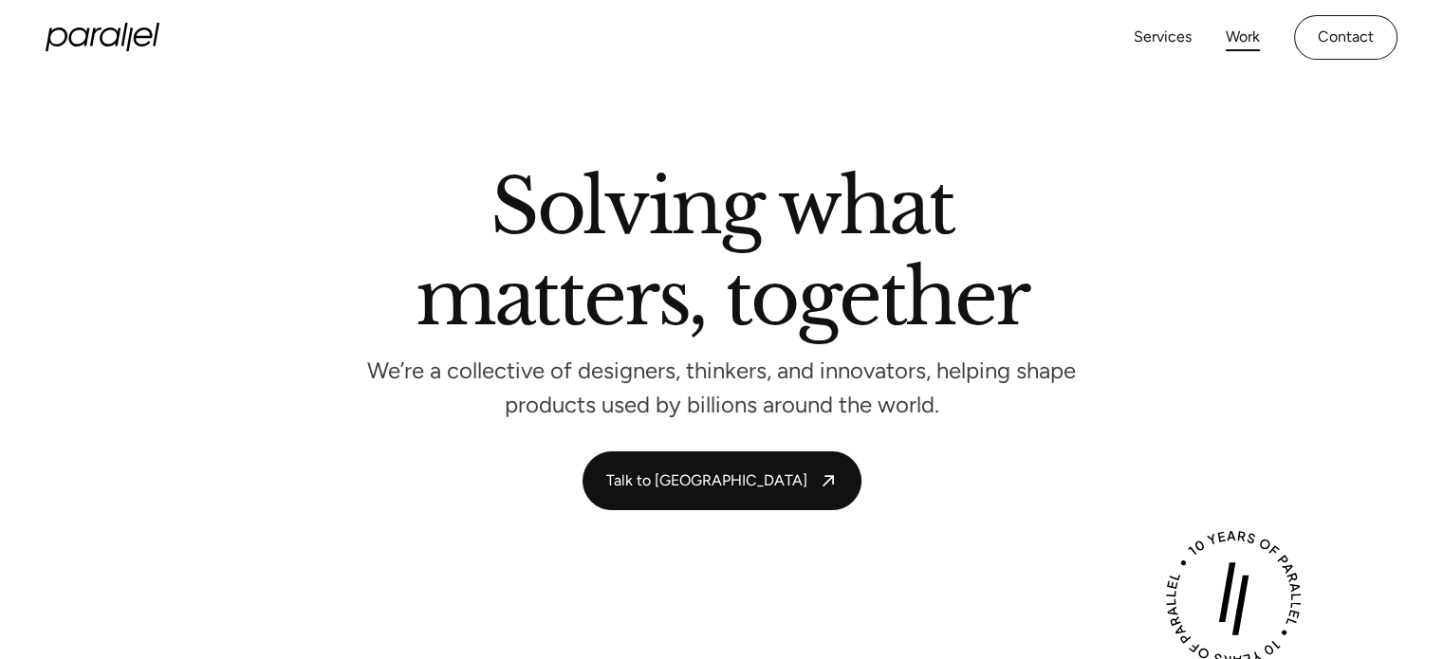
click at [1236, 33] on link "Work" at bounding box center [1243, 38] width 34 height 28
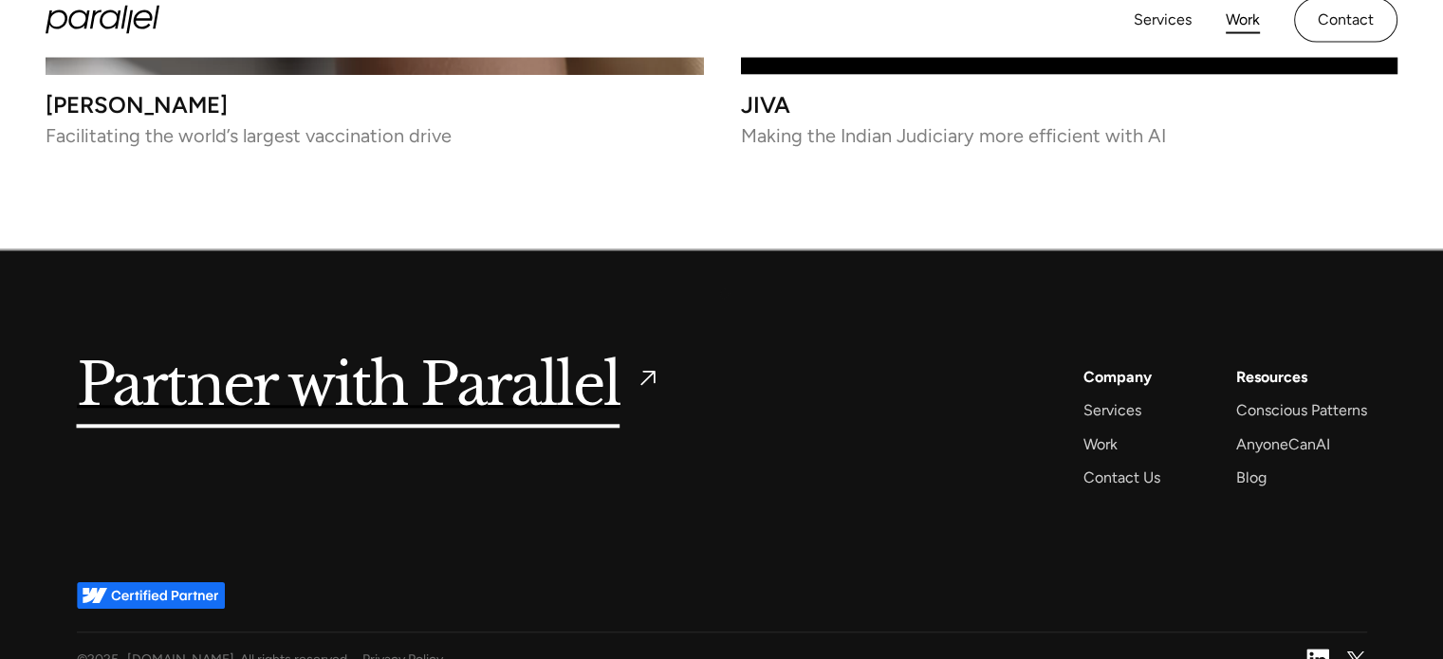
scroll to position [9121, 0]
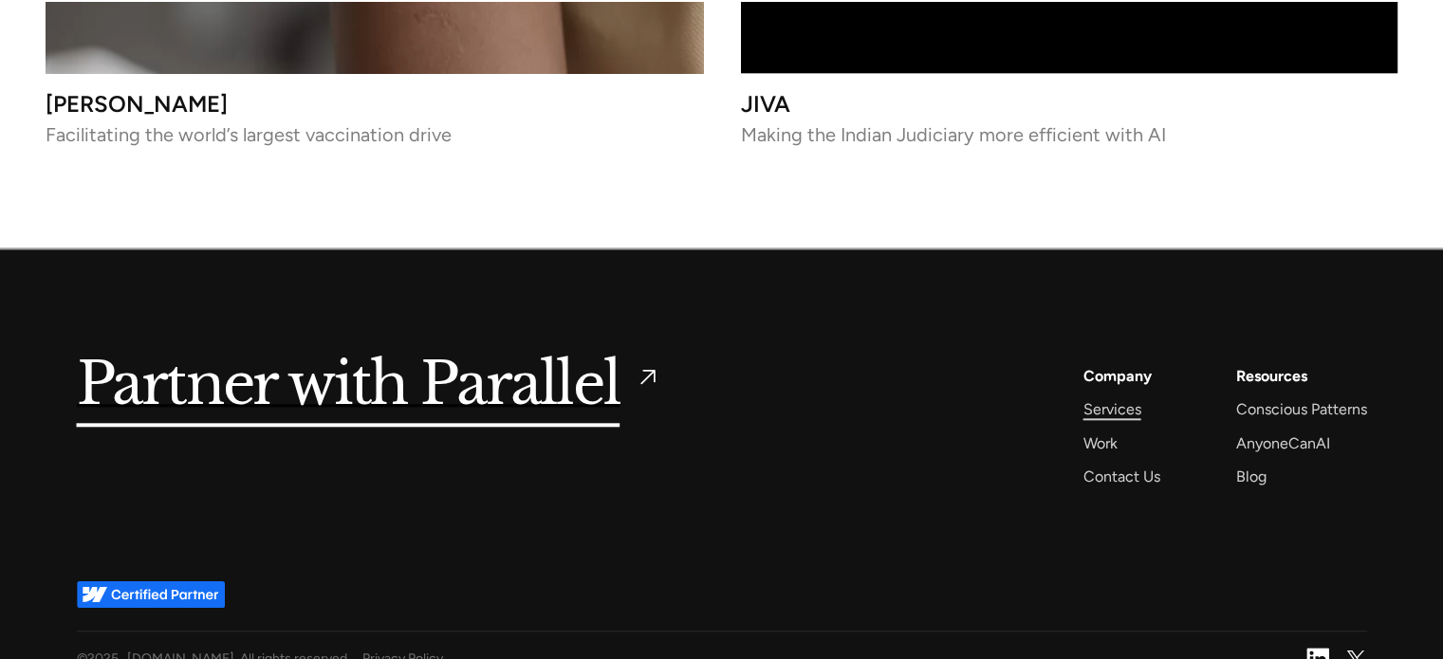
click at [1112, 397] on div "Services" at bounding box center [1112, 410] width 58 height 26
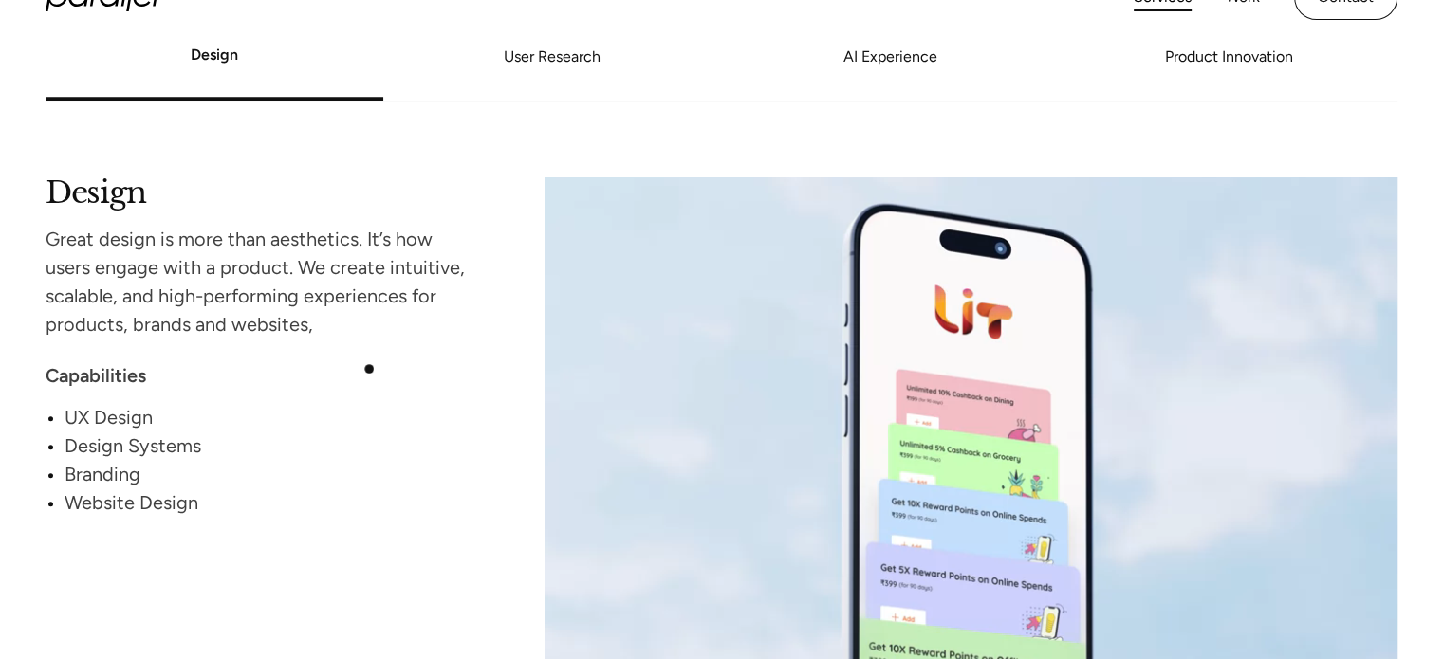
scroll to position [1692, 0]
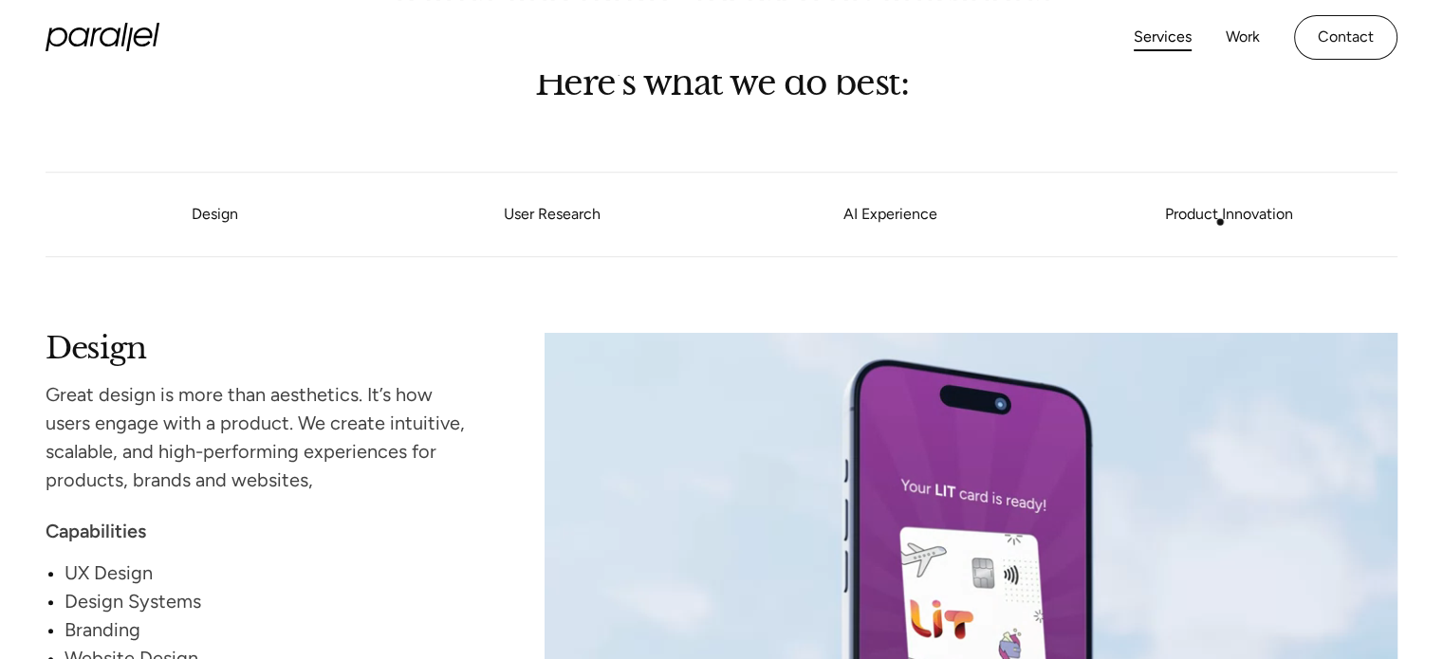
click at [1220, 221] on link "Product Innovation" at bounding box center [1229, 215] width 338 height 11
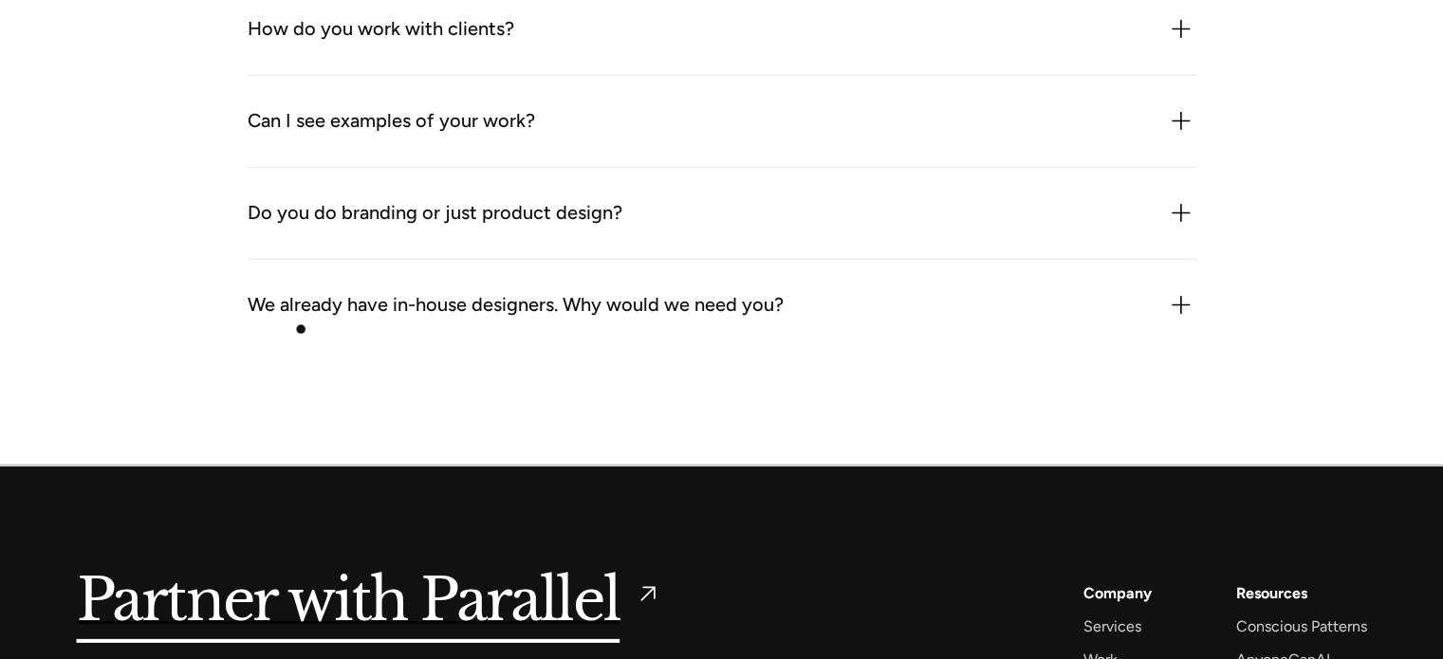
scroll to position [6011, 0]
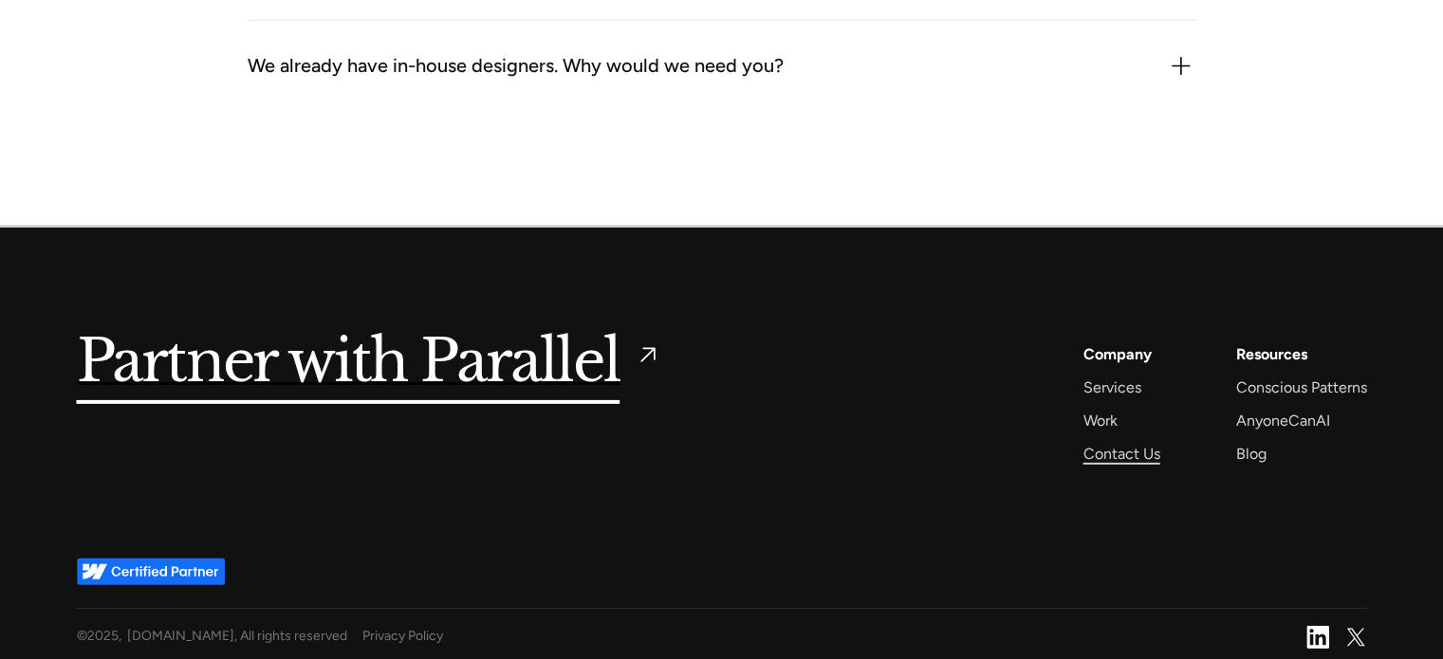
click at [1096, 443] on div "Contact Us" at bounding box center [1121, 454] width 77 height 26
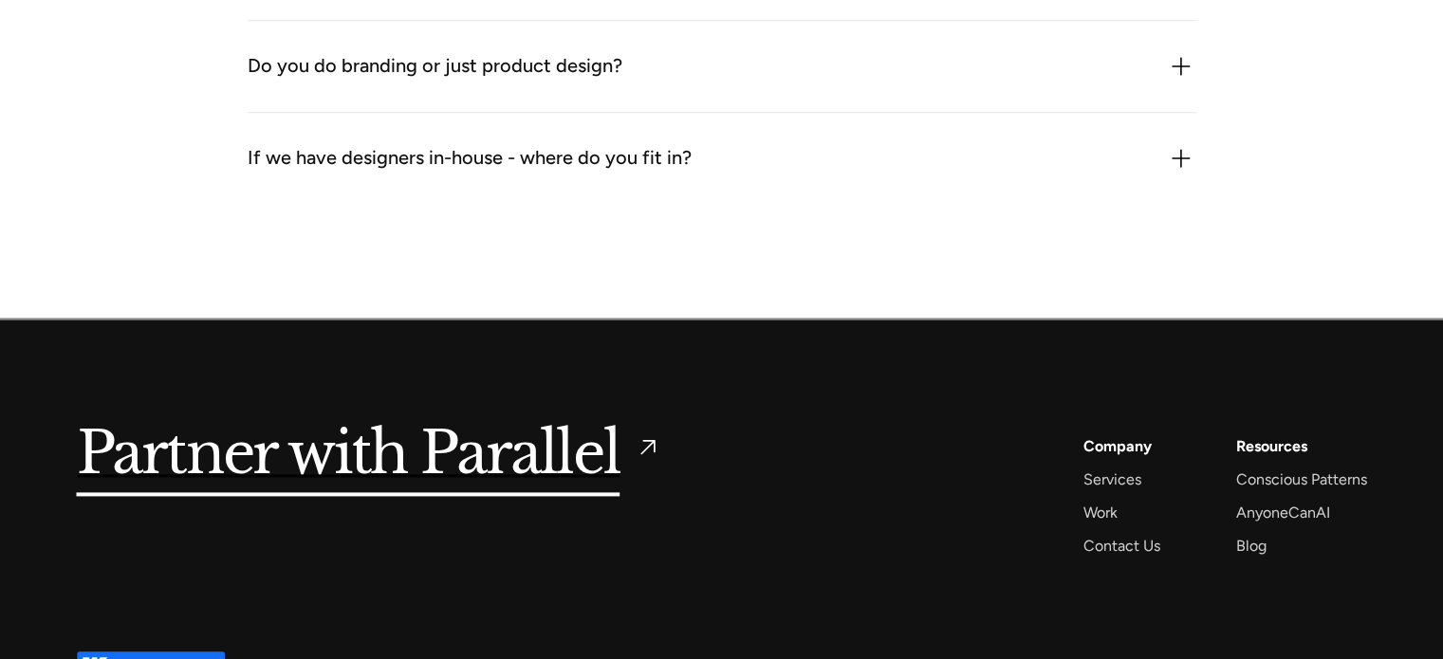
scroll to position [2543, 0]
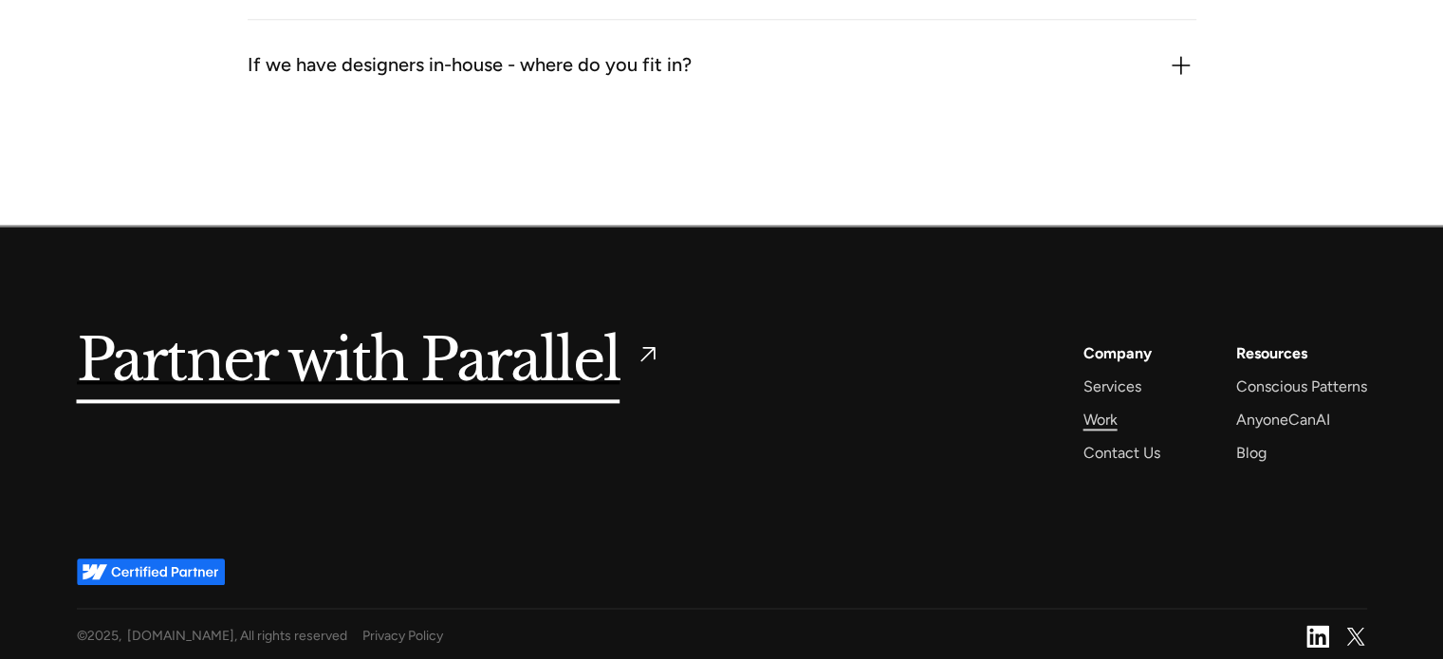
click at [1104, 418] on div "Work" at bounding box center [1100, 420] width 34 height 26
